Goal: Task Accomplishment & Management: Complete application form

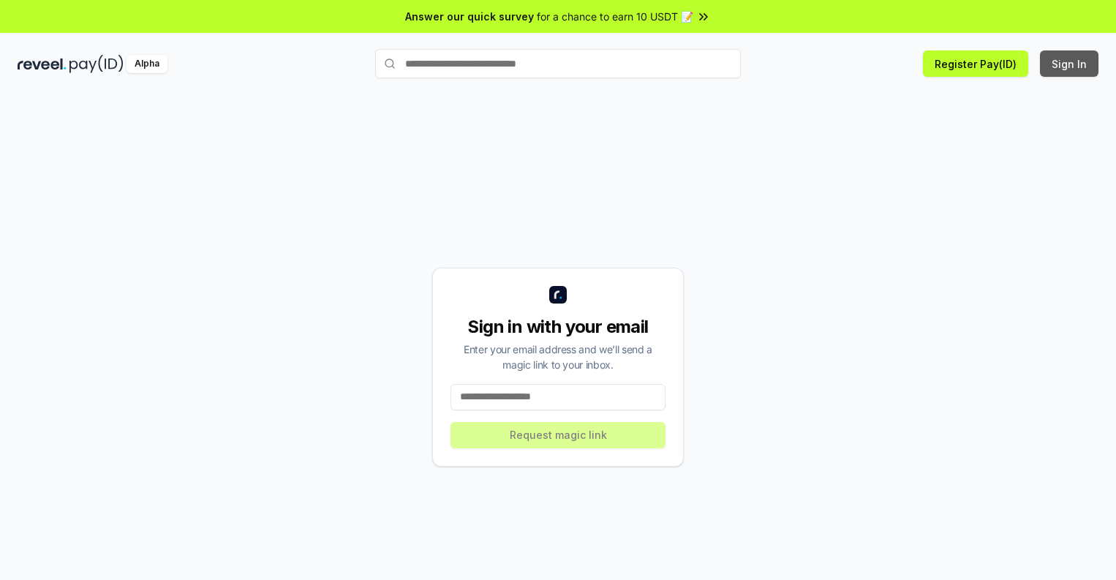
click at [1070, 64] on button "Sign In" at bounding box center [1069, 63] width 58 height 26
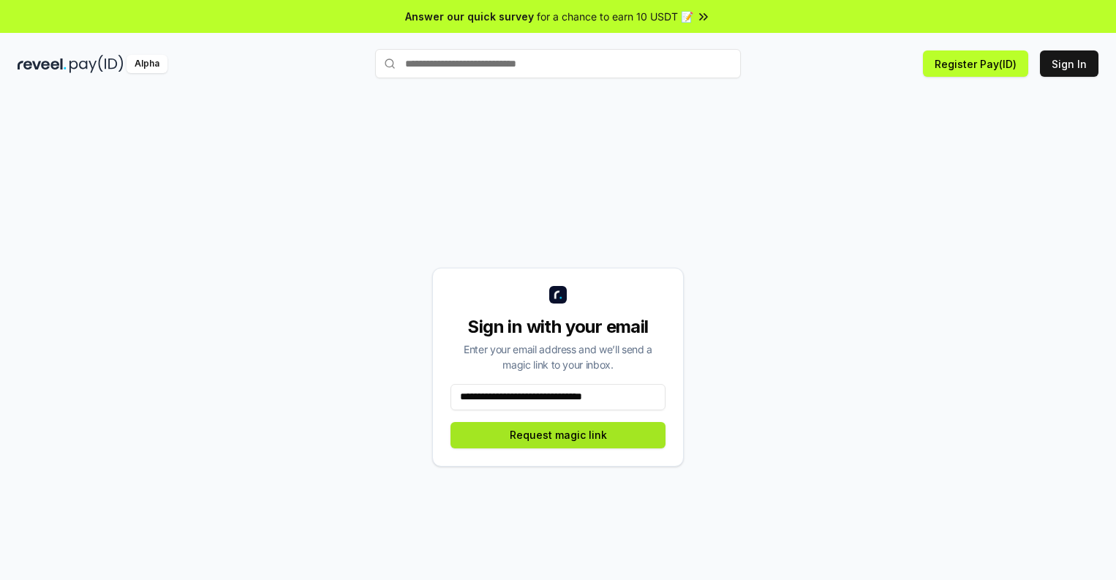
type input "**********"
click at [558, 434] on button "Request magic link" at bounding box center [557, 435] width 215 height 26
